Goal: Book appointment/travel/reservation

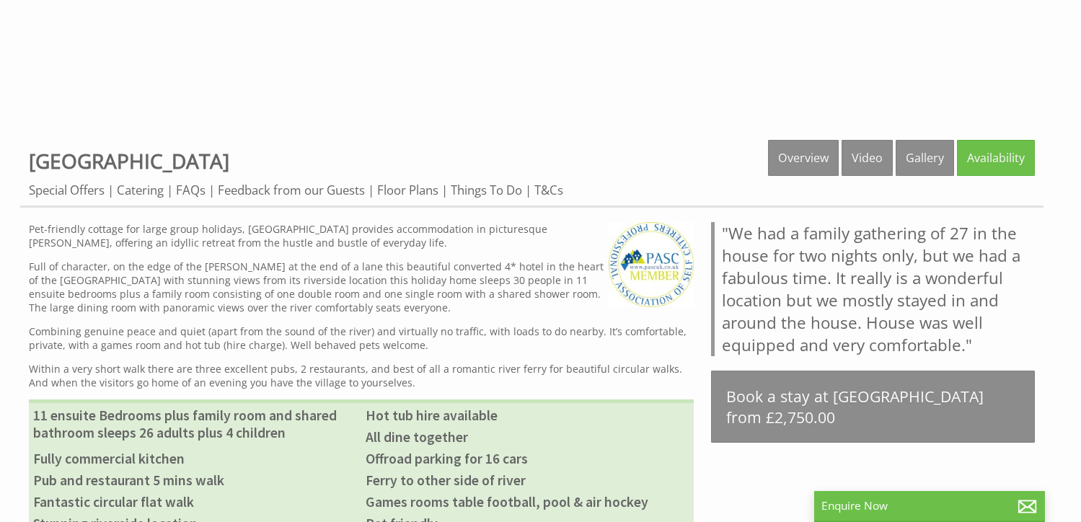
scroll to position [505, 0]
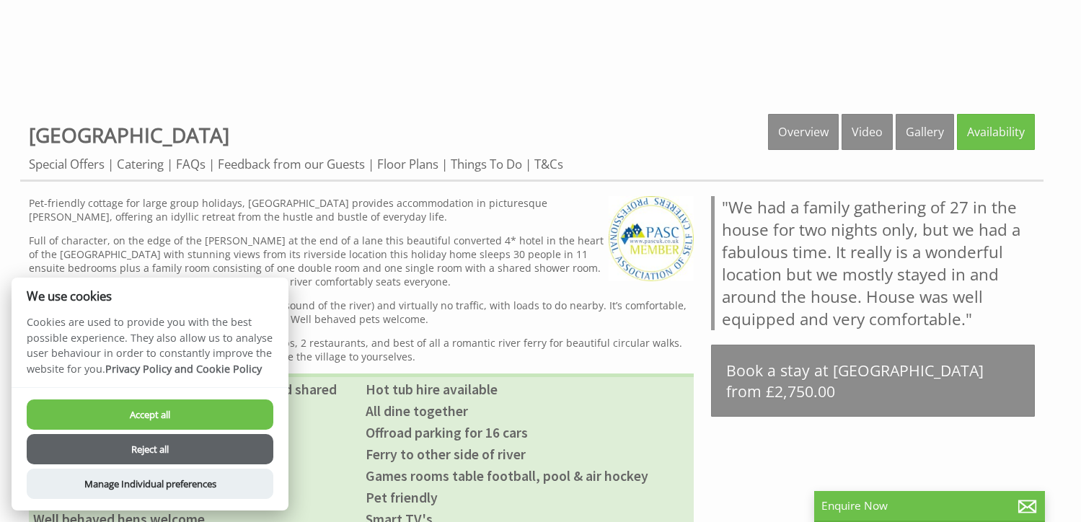
click at [187, 418] on button "Accept all" at bounding box center [150, 414] width 247 height 30
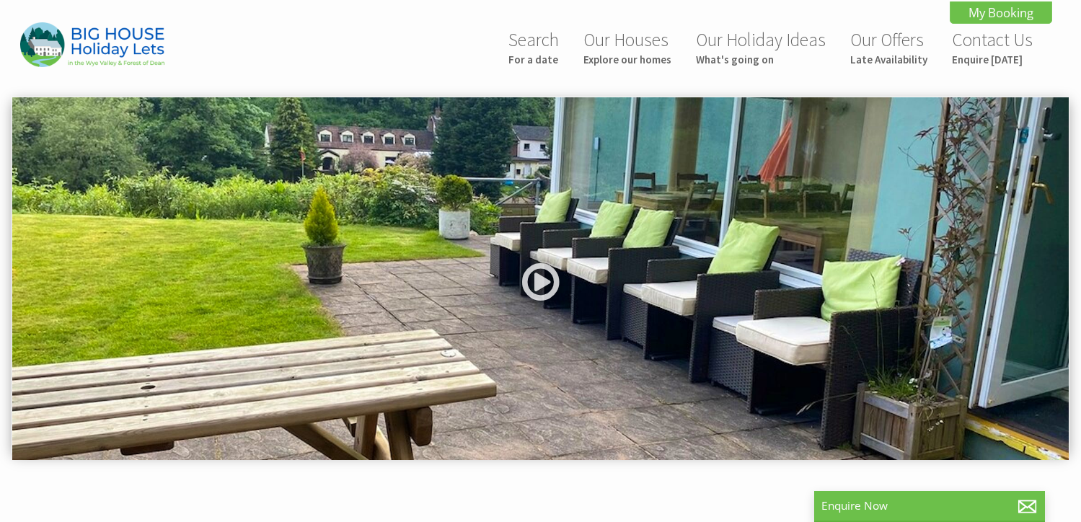
scroll to position [505, 0]
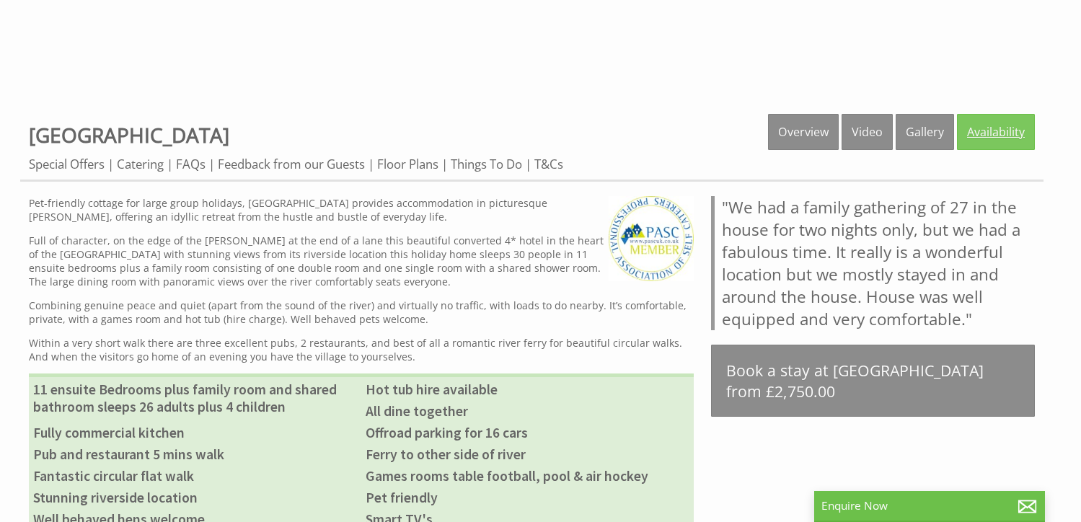
click at [1006, 122] on link "Availability" at bounding box center [996, 132] width 78 height 36
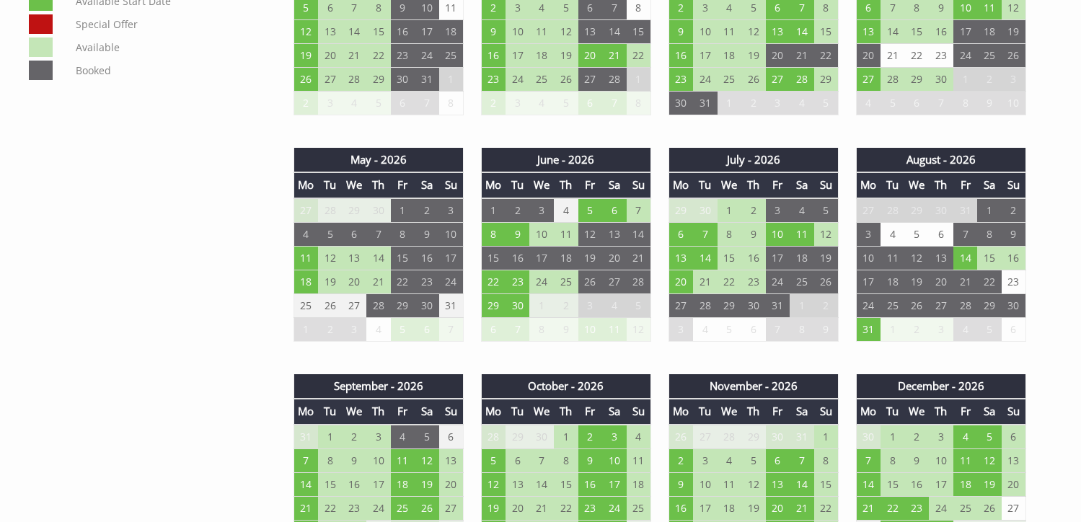
scroll to position [937, 0]
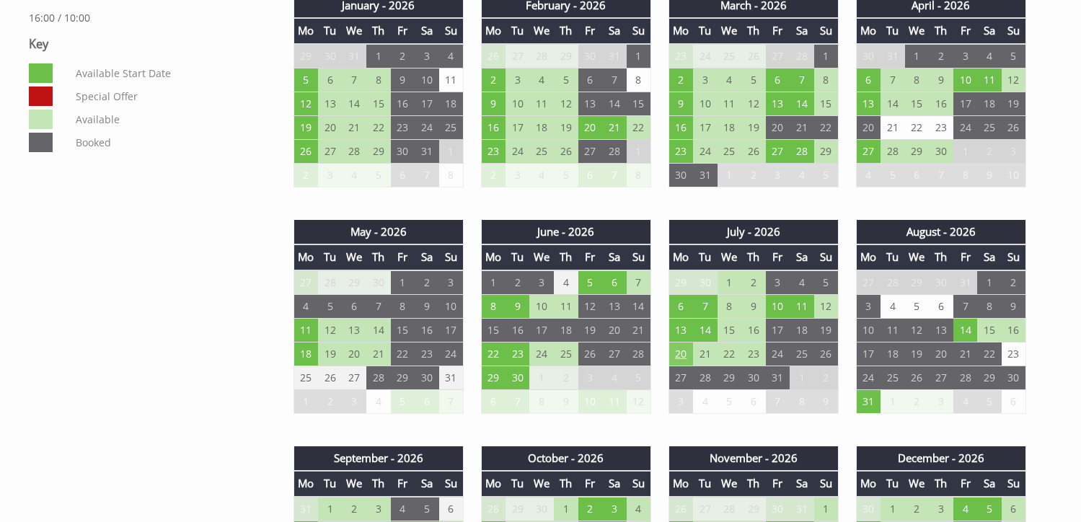
click at [677, 351] on td "20" at bounding box center [680, 354] width 25 height 24
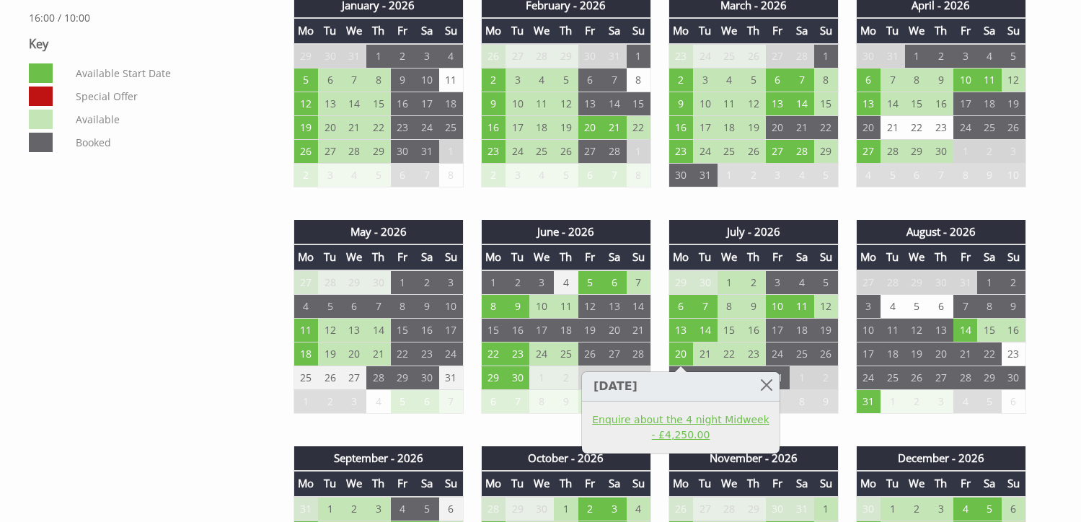
click at [714, 422] on link "Enquire about the 4 night Midweek - £4,250.00" at bounding box center [680, 427] width 177 height 30
